Goal: Book appointment/travel/reservation

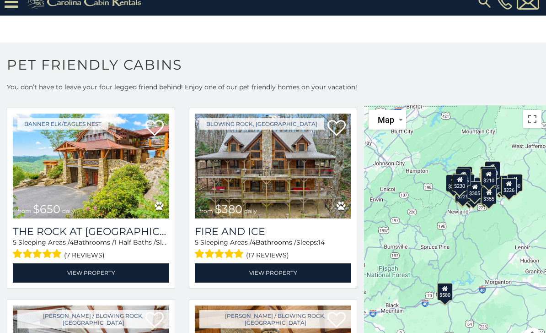
scroll to position [995, 0]
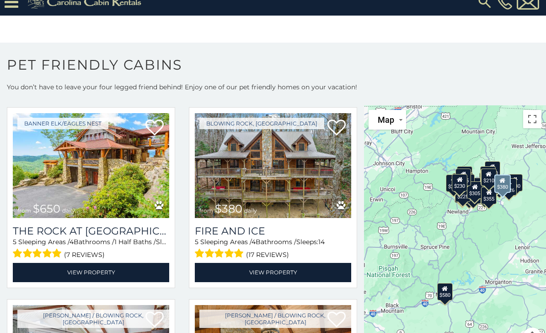
click at [247, 177] on img at bounding box center [273, 165] width 156 height 105
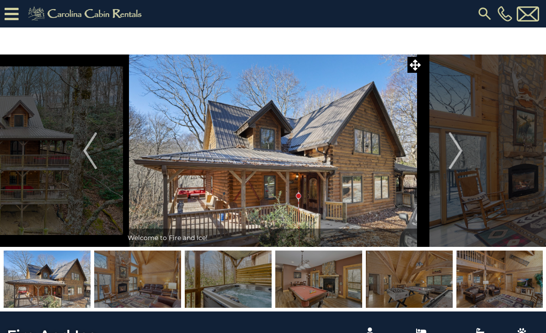
click at [460, 161] on img "Next" at bounding box center [456, 150] width 14 height 37
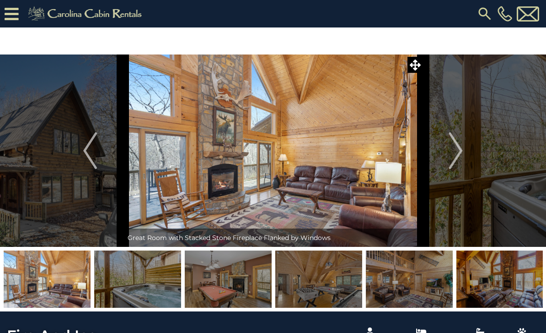
click at [466, 157] on button "Next" at bounding box center [456, 150] width 66 height 192
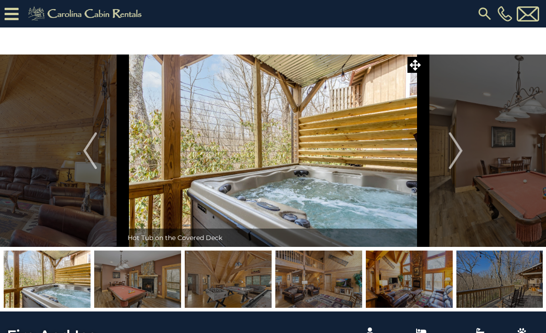
click at [464, 156] on button "Next" at bounding box center [456, 150] width 66 height 192
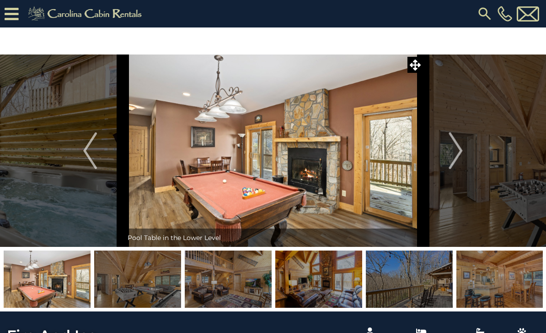
click at [463, 156] on img "Next" at bounding box center [456, 150] width 14 height 37
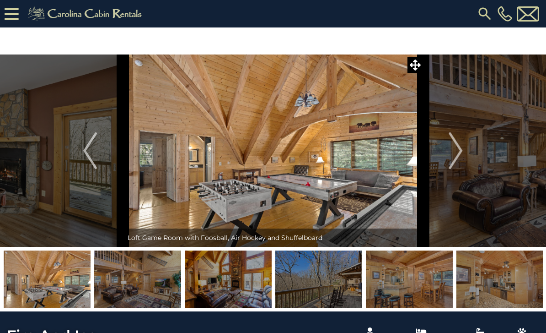
click at [461, 160] on img "Next" at bounding box center [456, 150] width 14 height 37
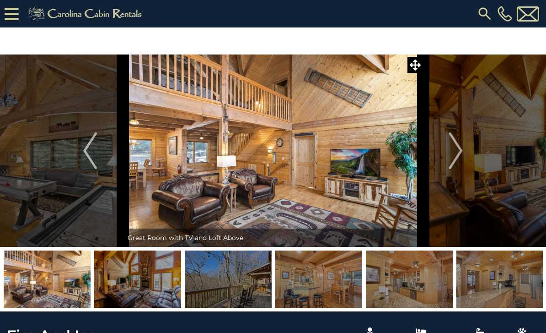
click at [463, 156] on button "Next" at bounding box center [456, 150] width 66 height 192
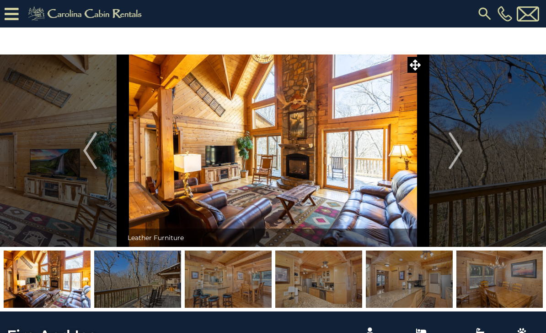
click at [467, 151] on button "Next" at bounding box center [456, 150] width 66 height 192
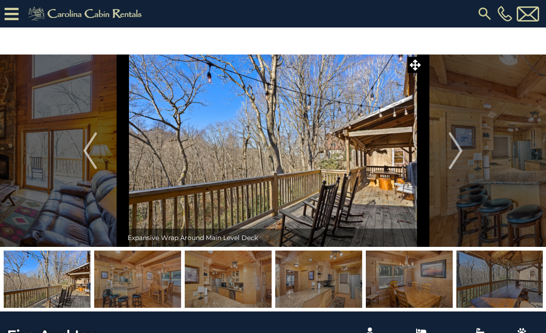
click at [456, 160] on img "Next" at bounding box center [456, 150] width 14 height 37
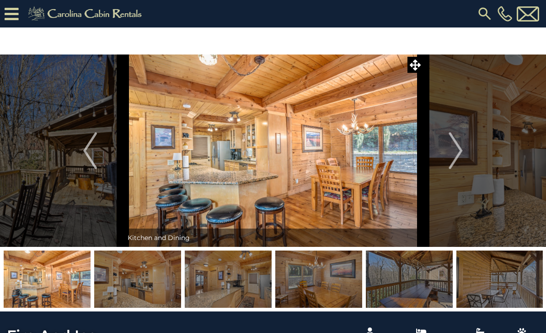
click at [458, 160] on img "Next" at bounding box center [456, 150] width 14 height 37
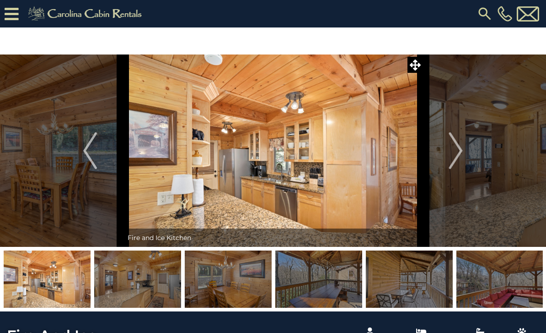
click at [462, 156] on img "Next" at bounding box center [456, 150] width 14 height 37
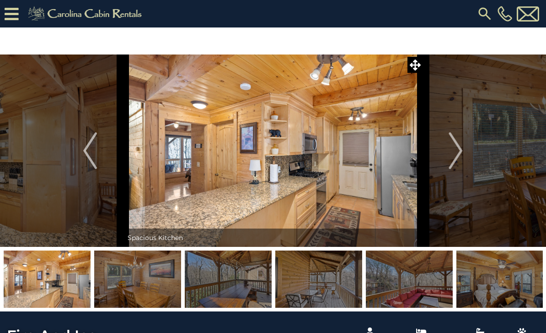
click at [457, 162] on img "Next" at bounding box center [456, 150] width 14 height 37
